Goal: Task Accomplishment & Management: Use online tool/utility

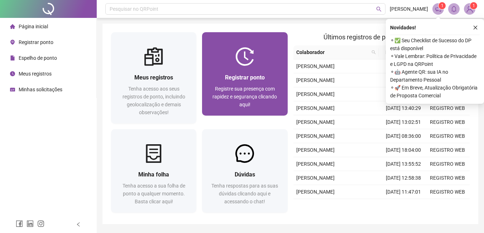
click at [238, 61] on img at bounding box center [244, 56] width 19 height 19
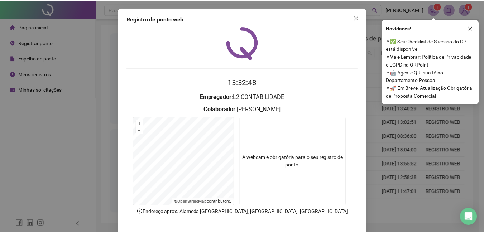
scroll to position [31, 0]
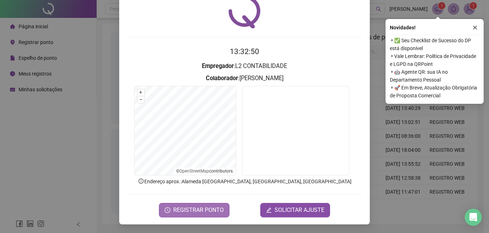
click at [197, 212] on span "REGISTRAR PONTO" at bounding box center [198, 210] width 50 height 9
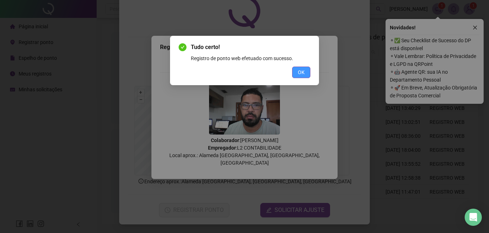
click at [304, 75] on span "OK" at bounding box center [301, 72] width 7 height 8
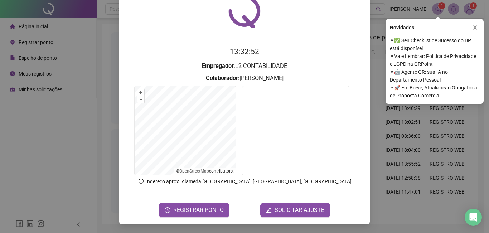
click at [394, 123] on div "Registro de ponto web 13:32:52 Empregador : L2 CONTABILIDADE Colaborador : [PER…" at bounding box center [244, 116] width 489 height 233
